Goal: Information Seeking & Learning: Learn about a topic

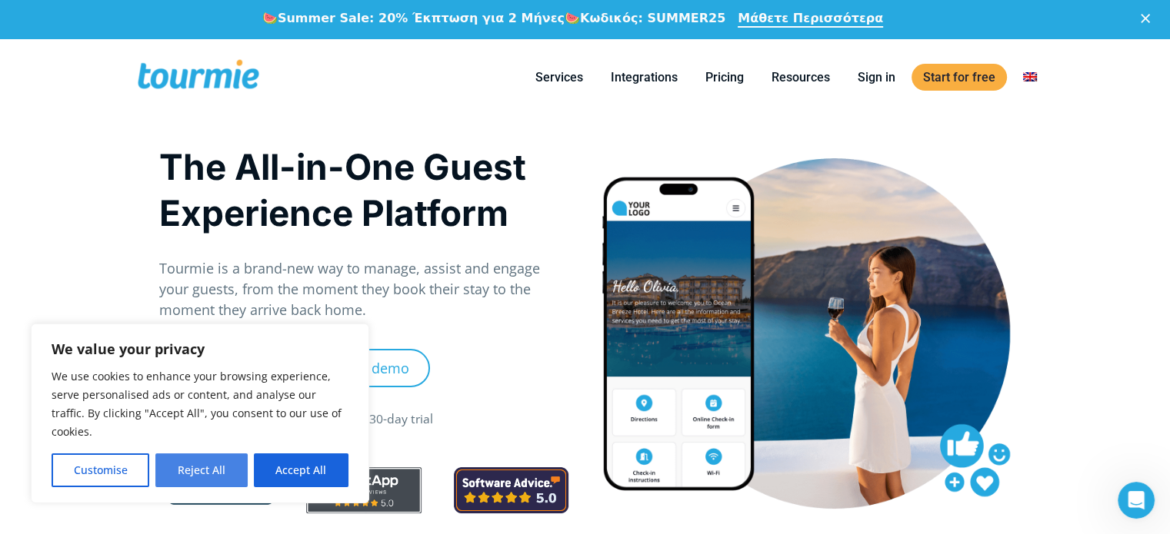
click at [195, 472] on button "Reject All" at bounding box center [200, 471] width 91 height 34
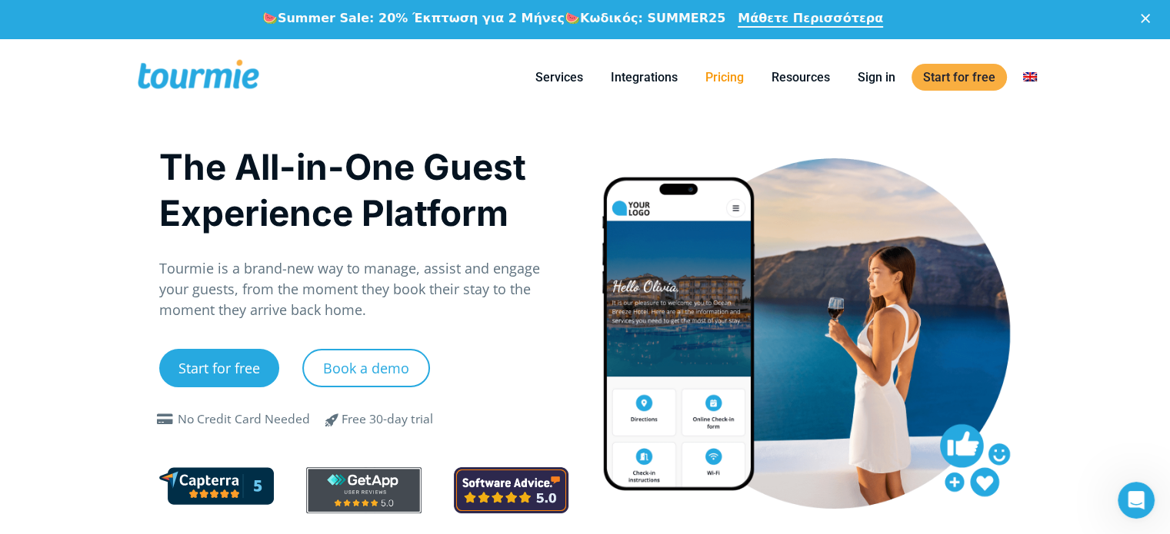
click at [724, 85] on link "Pricing" at bounding box center [725, 77] width 62 height 19
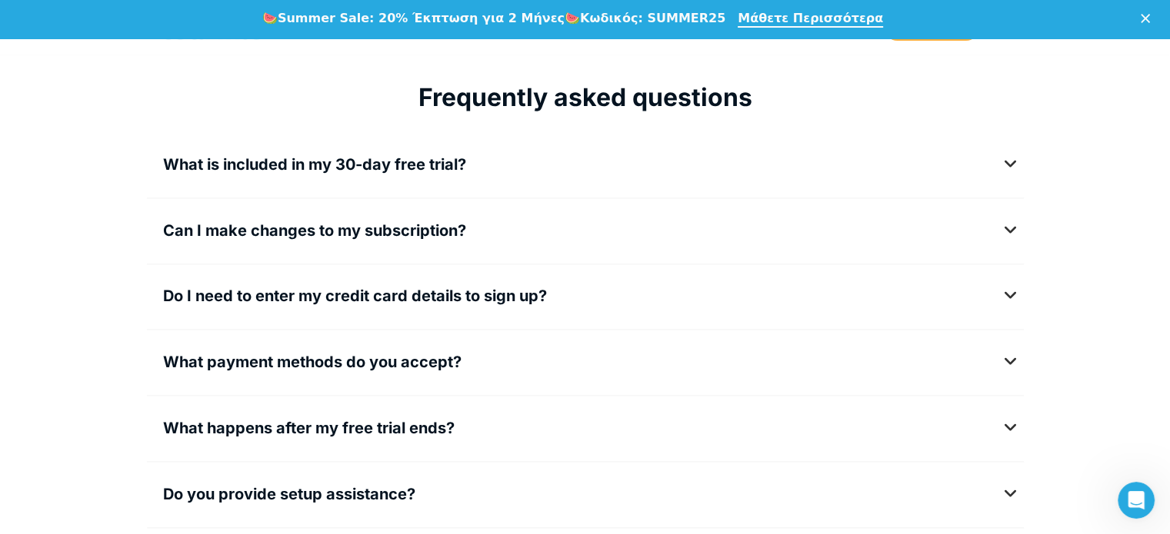
scroll to position [1959, 0]
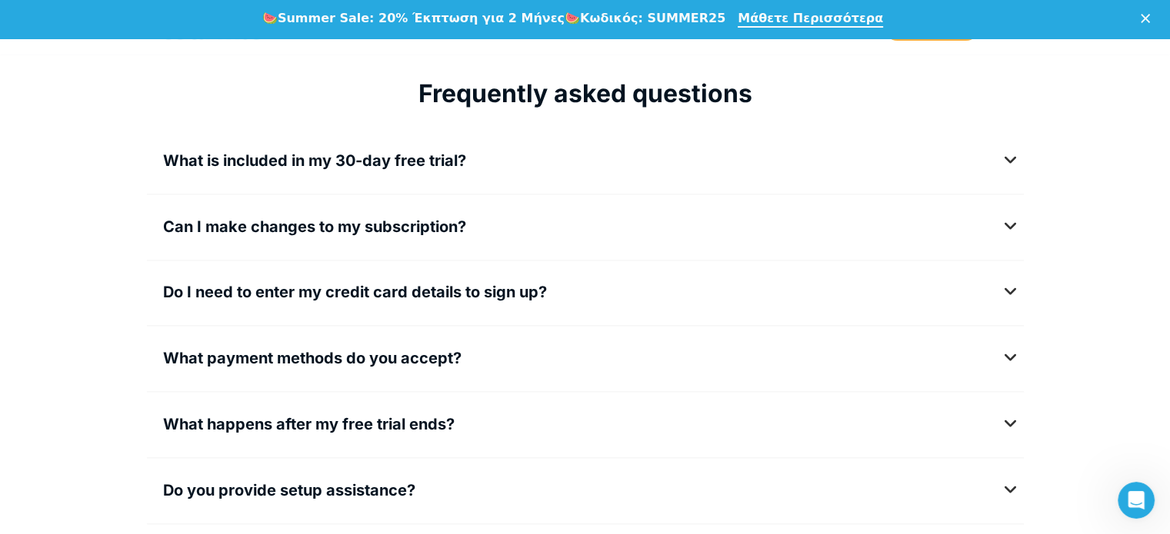
click at [1007, 160] on h5 "What is included in my 30-day free trial?" at bounding box center [585, 160] width 844 height 19
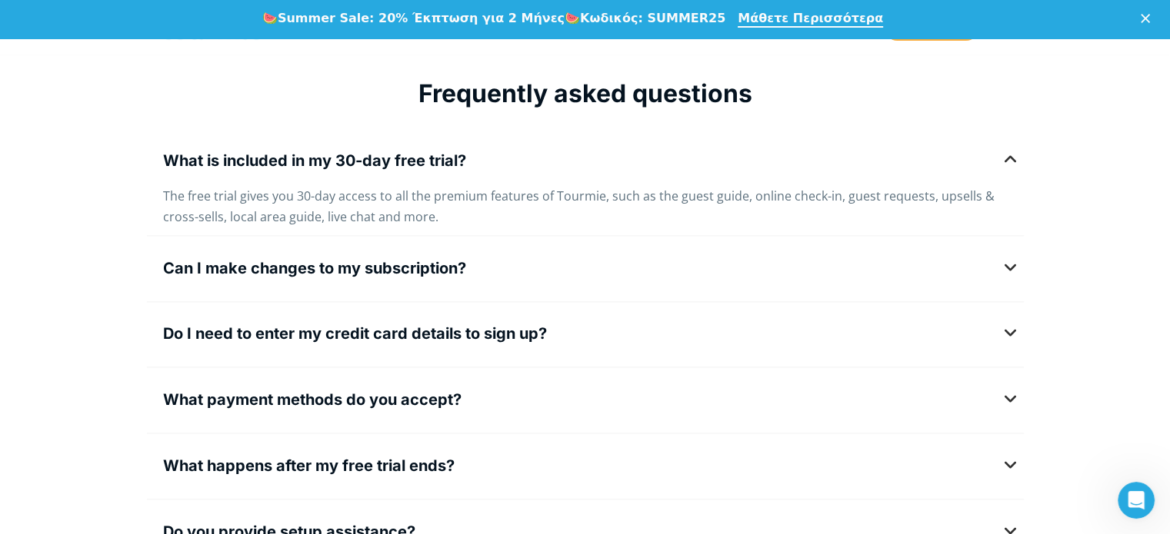
click at [1007, 160] on h5 "What is included in my 30-day free trial?" at bounding box center [585, 160] width 844 height 19
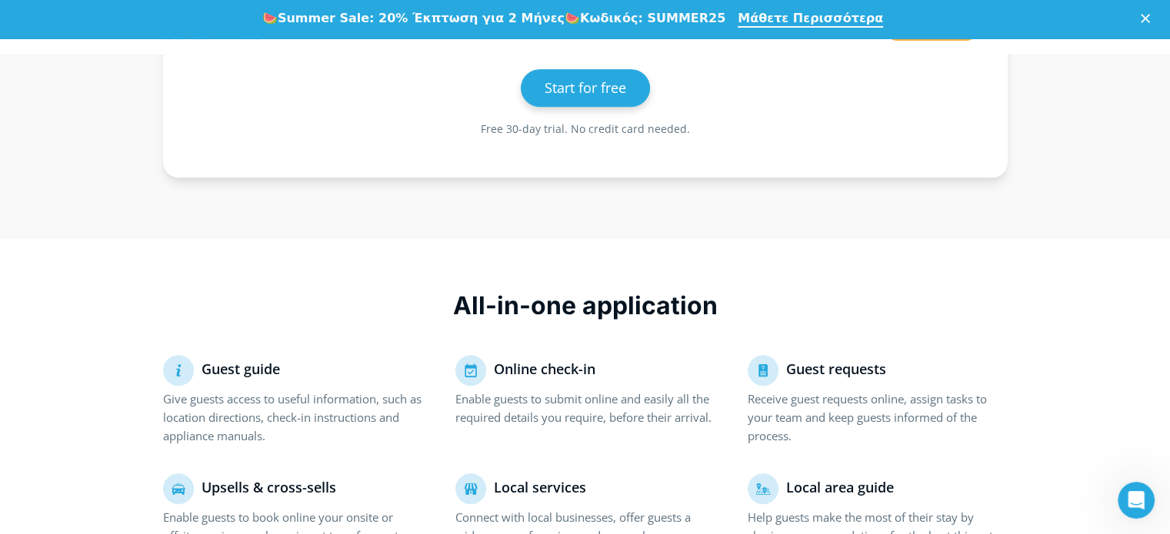
scroll to position [0, 0]
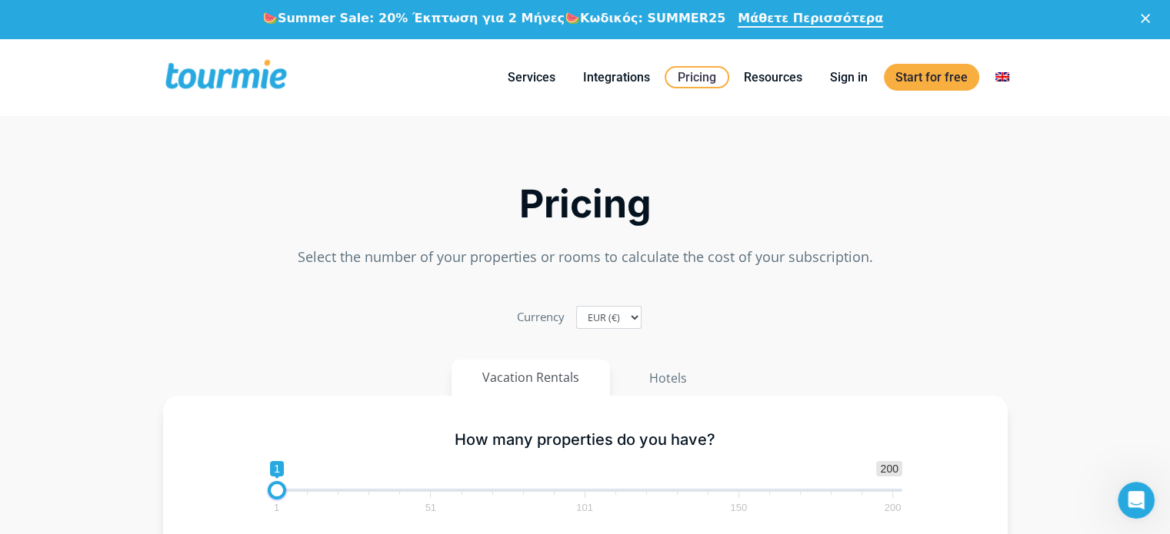
drag, startPoint x: 1180, startPoint y: 184, endPoint x: 1150, endPoint y: 35, distance: 152.2
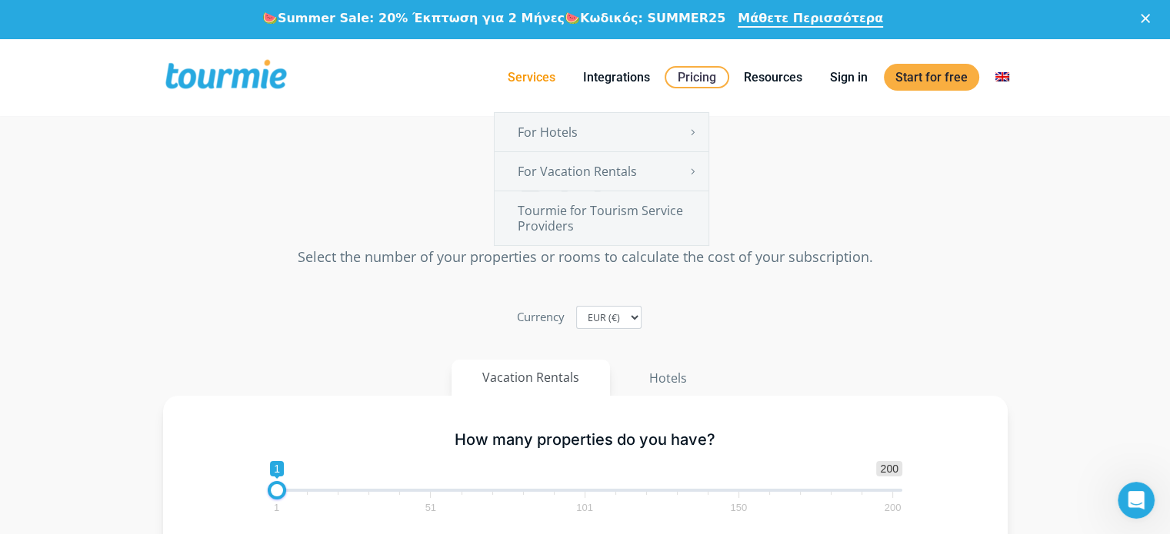
click at [521, 68] on link "Services" at bounding box center [531, 77] width 71 height 19
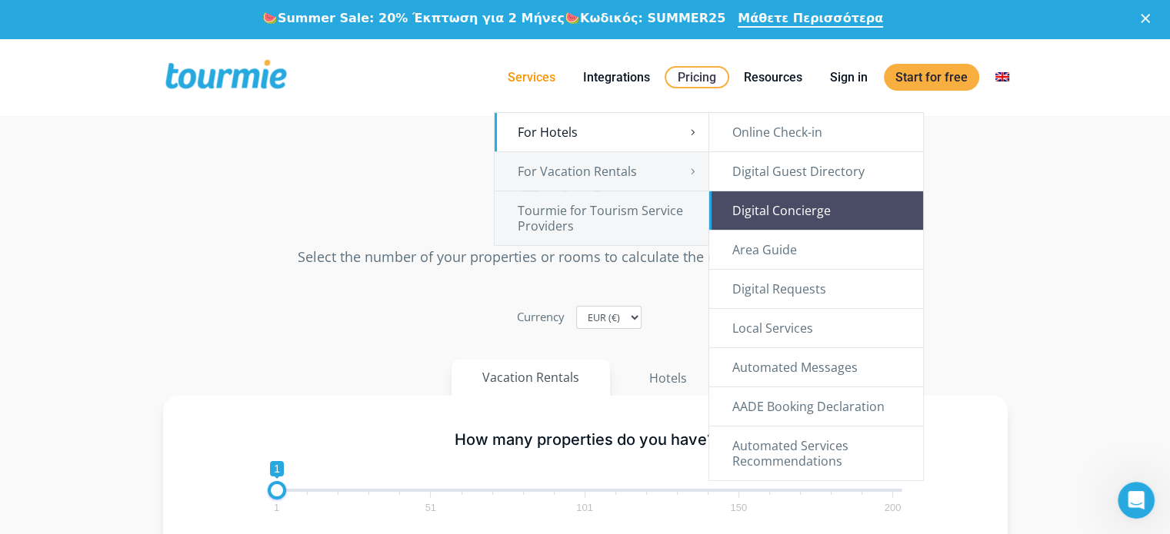
click at [781, 211] on link "Digital Concierge" at bounding box center [816, 210] width 214 height 38
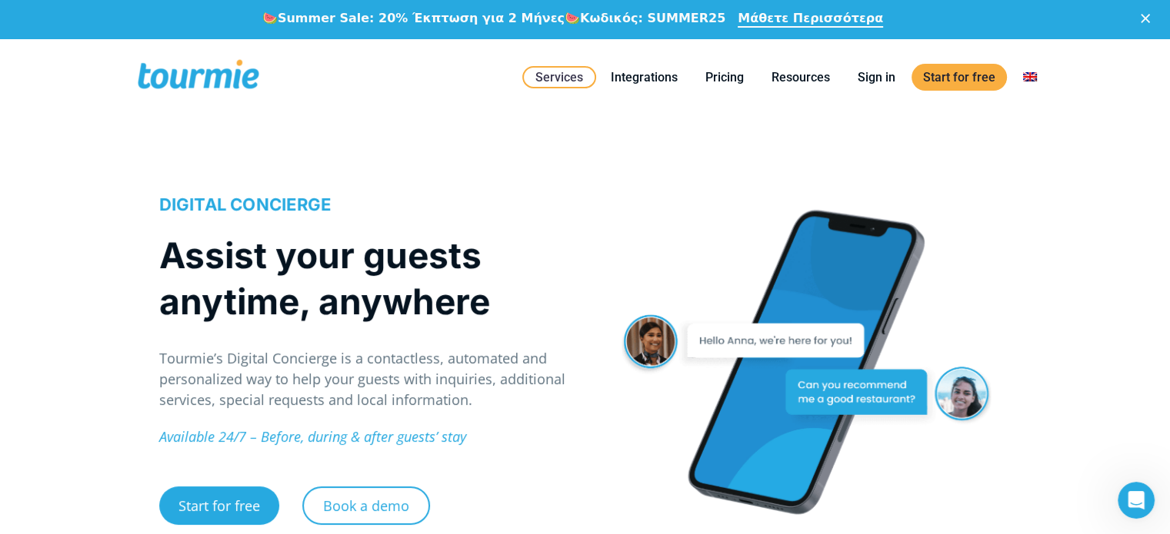
click at [485, 82] on div "Close Services For Hotels Online Check-in Digital Guest Directory Digital Conci…" at bounding box center [648, 77] width 774 height 78
click at [232, 83] on span at bounding box center [198, 77] width 126 height 36
